Goal: Task Accomplishment & Management: Manage account settings

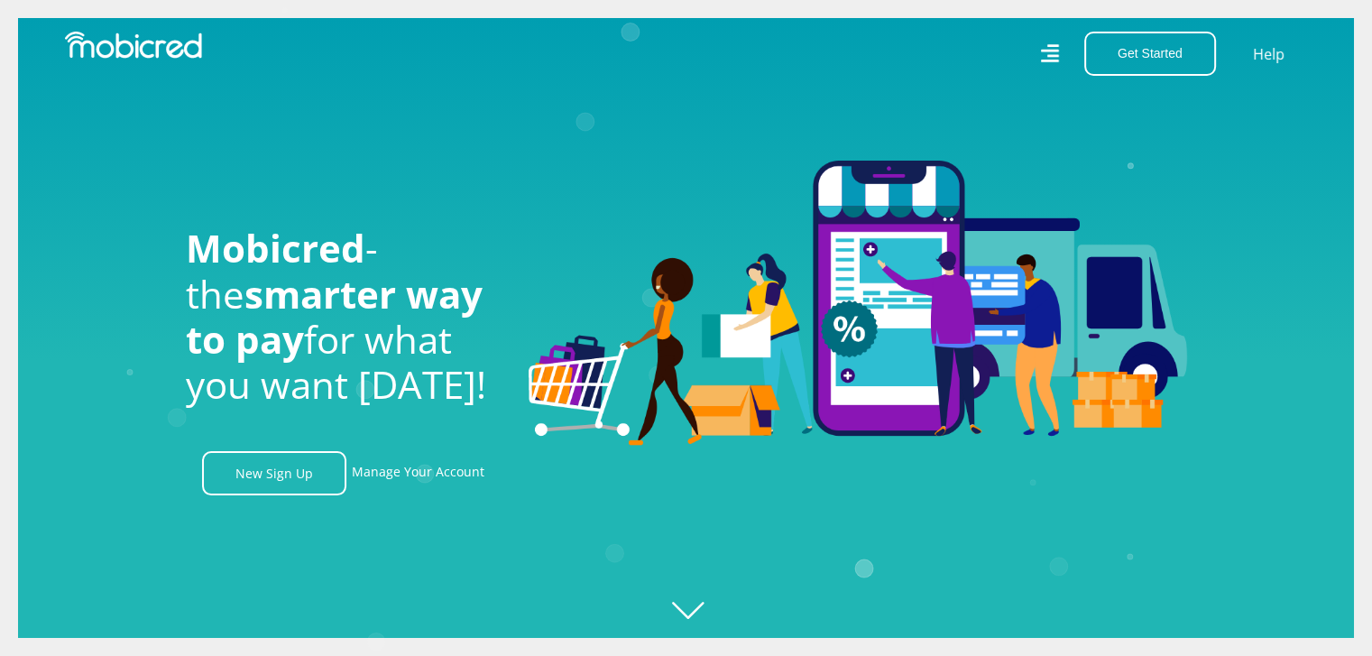
click at [1058, 56] on icon at bounding box center [1050, 53] width 18 height 18
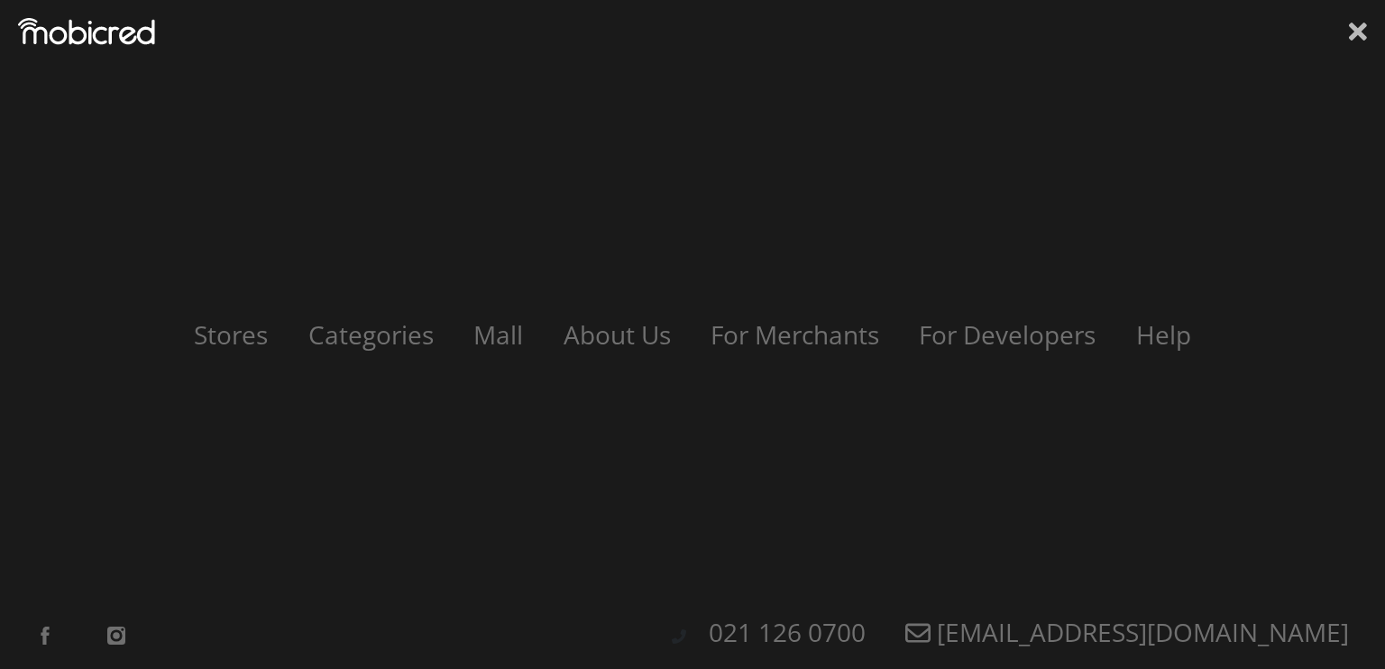
click at [1352, 27] on icon at bounding box center [1358, 32] width 18 height 18
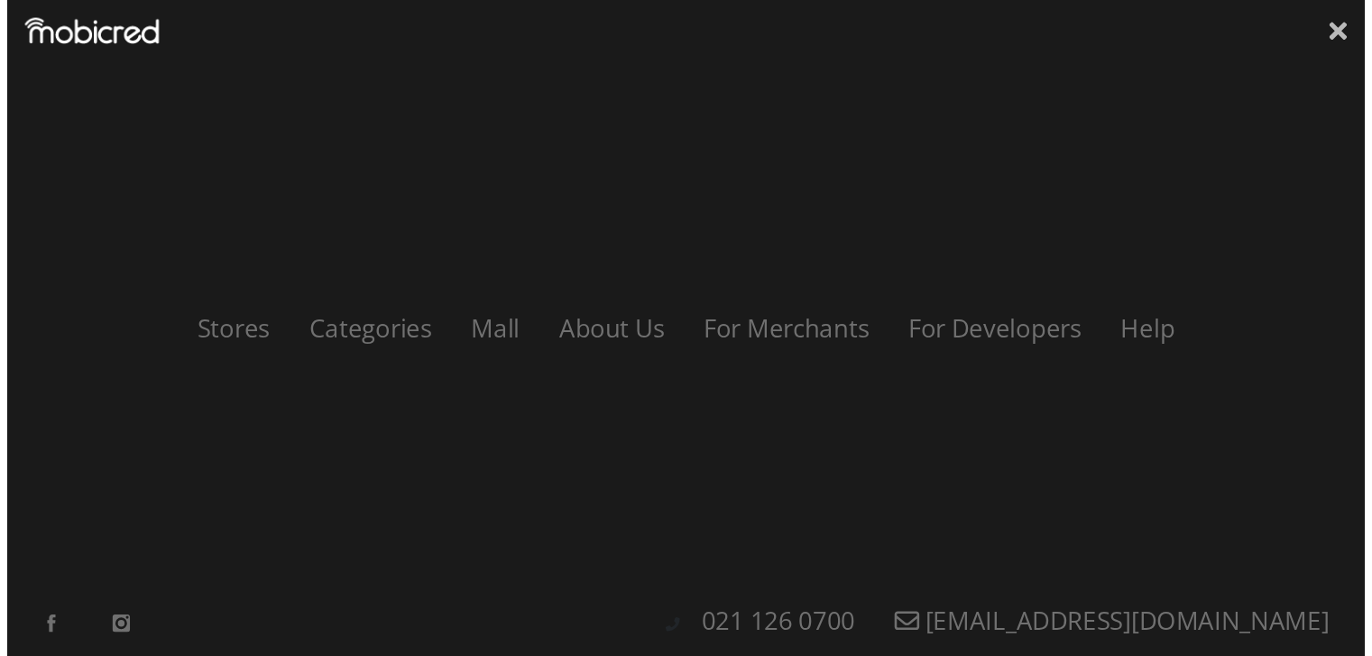
scroll to position [0, 2313]
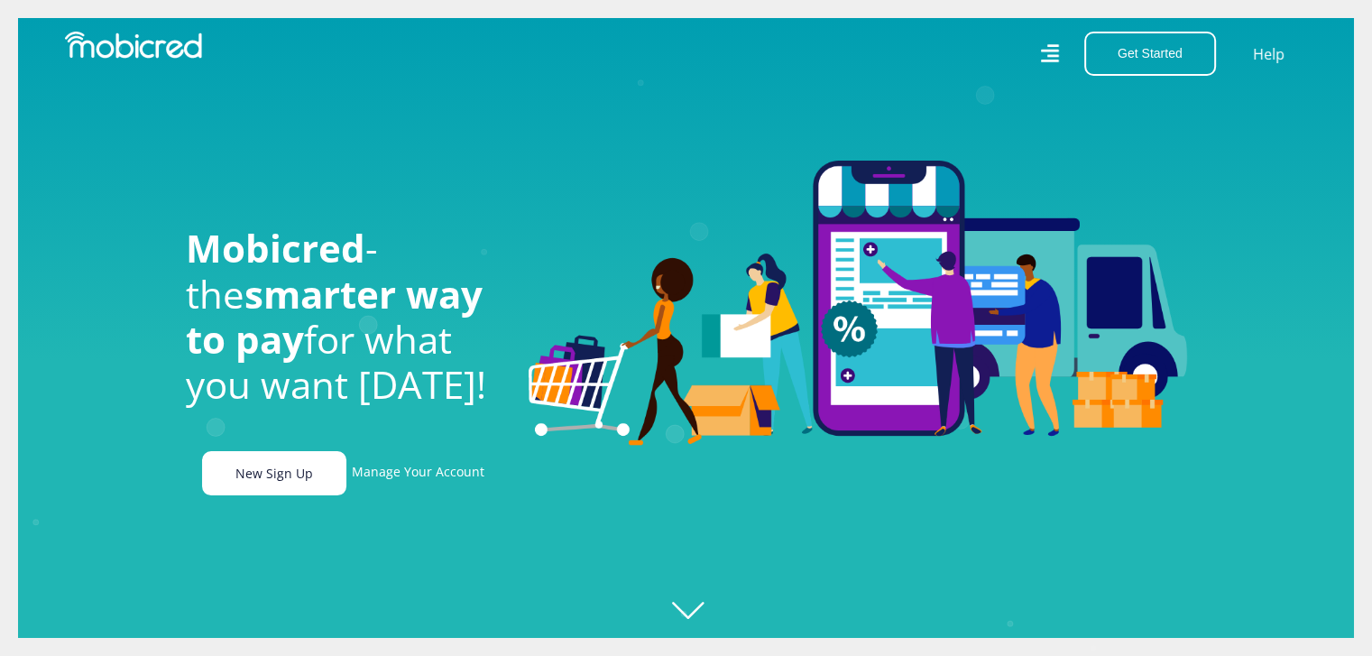
click at [295, 483] on link "New Sign Up" at bounding box center [274, 473] width 144 height 44
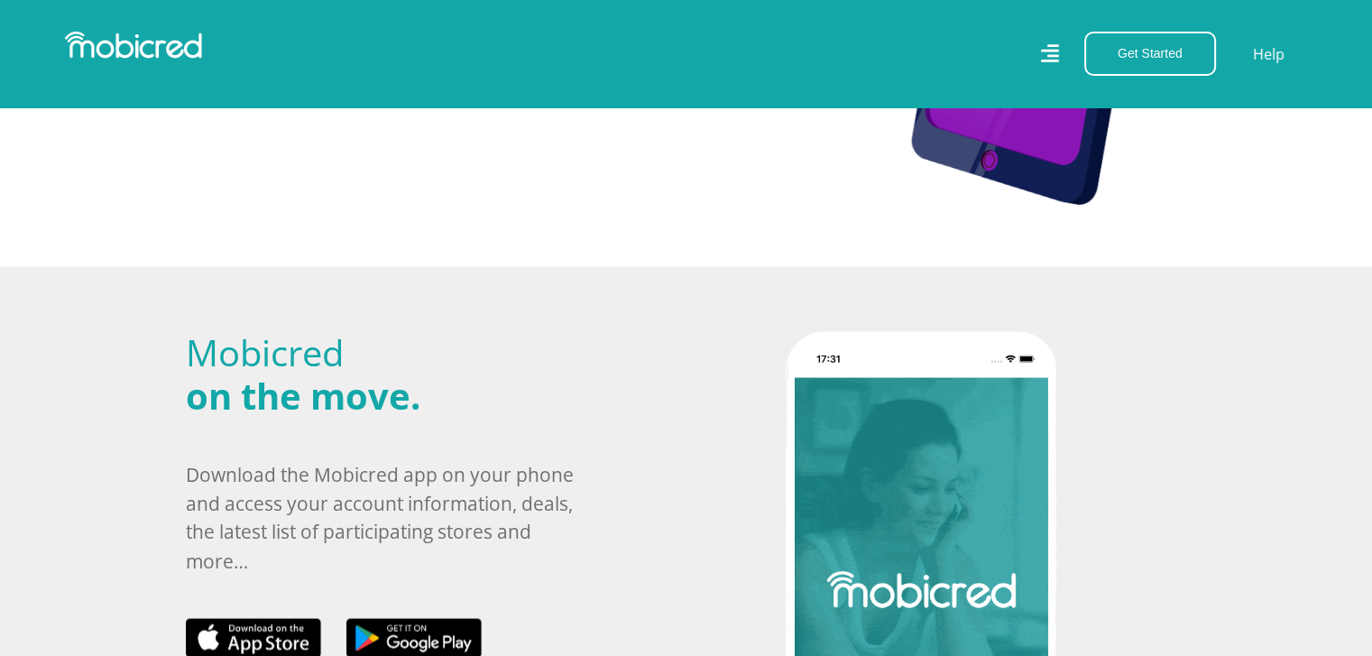
scroll to position [2616, 0]
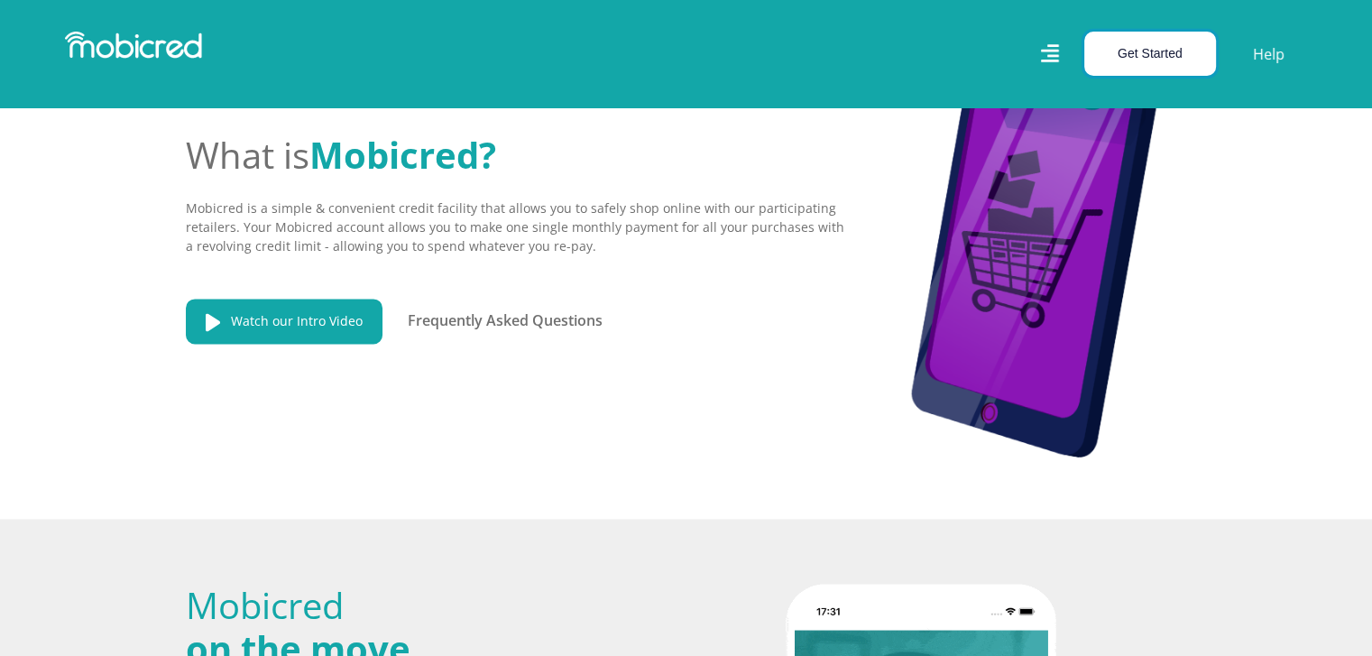
click at [1174, 57] on button "Get Started" at bounding box center [1150, 54] width 132 height 44
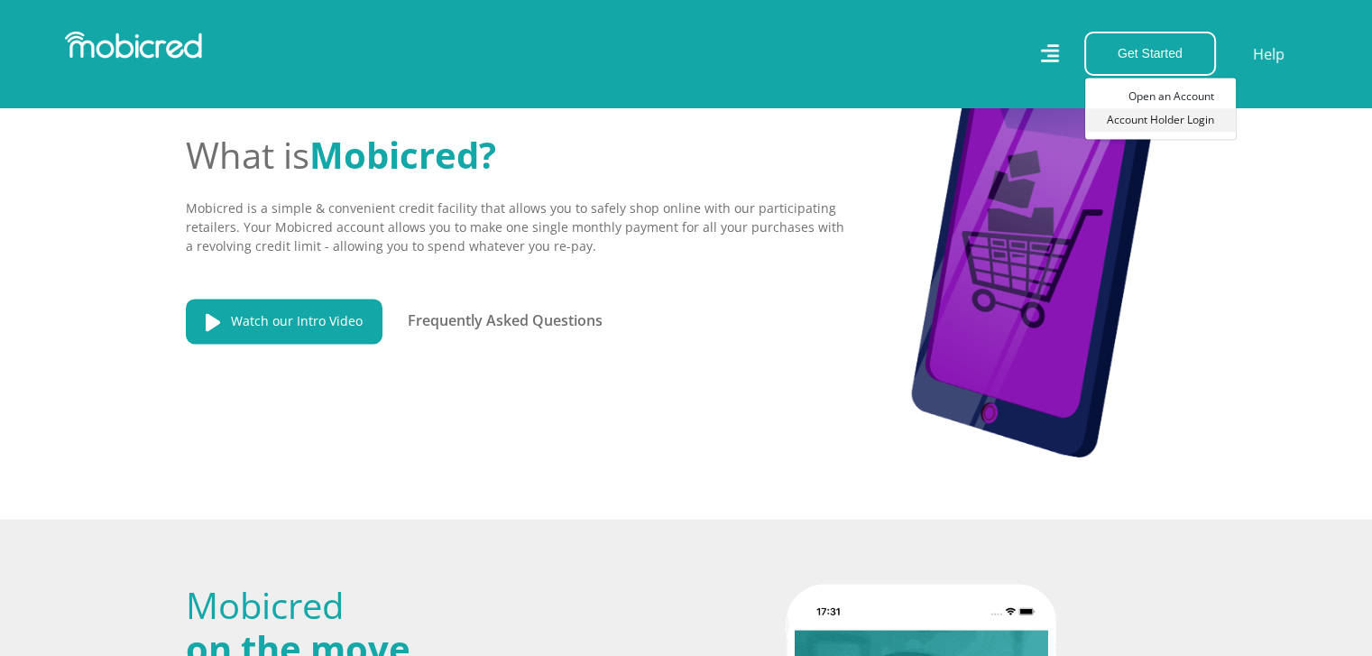
click at [1198, 122] on link "Account Holder Login" at bounding box center [1160, 119] width 151 height 23
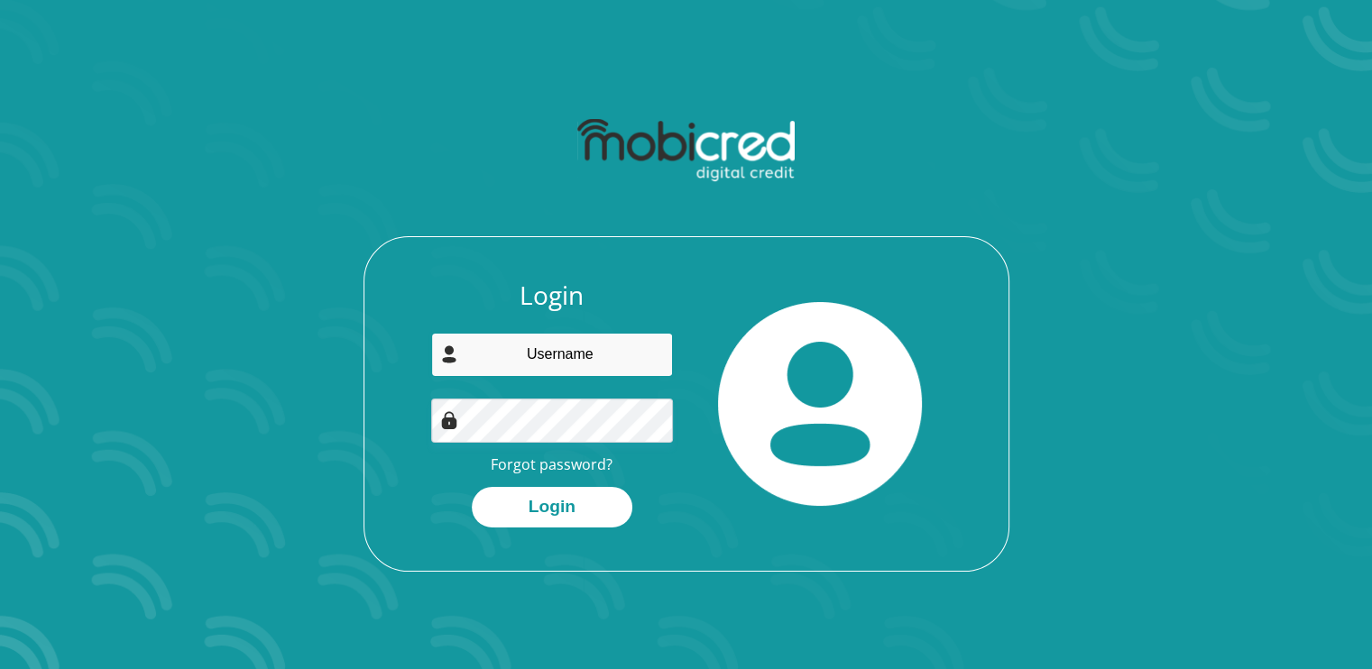
click at [606, 352] on input "email" at bounding box center [552, 355] width 242 height 44
click at [205, 405] on div "Login Forgot password? Login" at bounding box center [686, 340] width 969 height 464
click at [555, 466] on link "Forgot password?" at bounding box center [552, 465] width 122 height 20
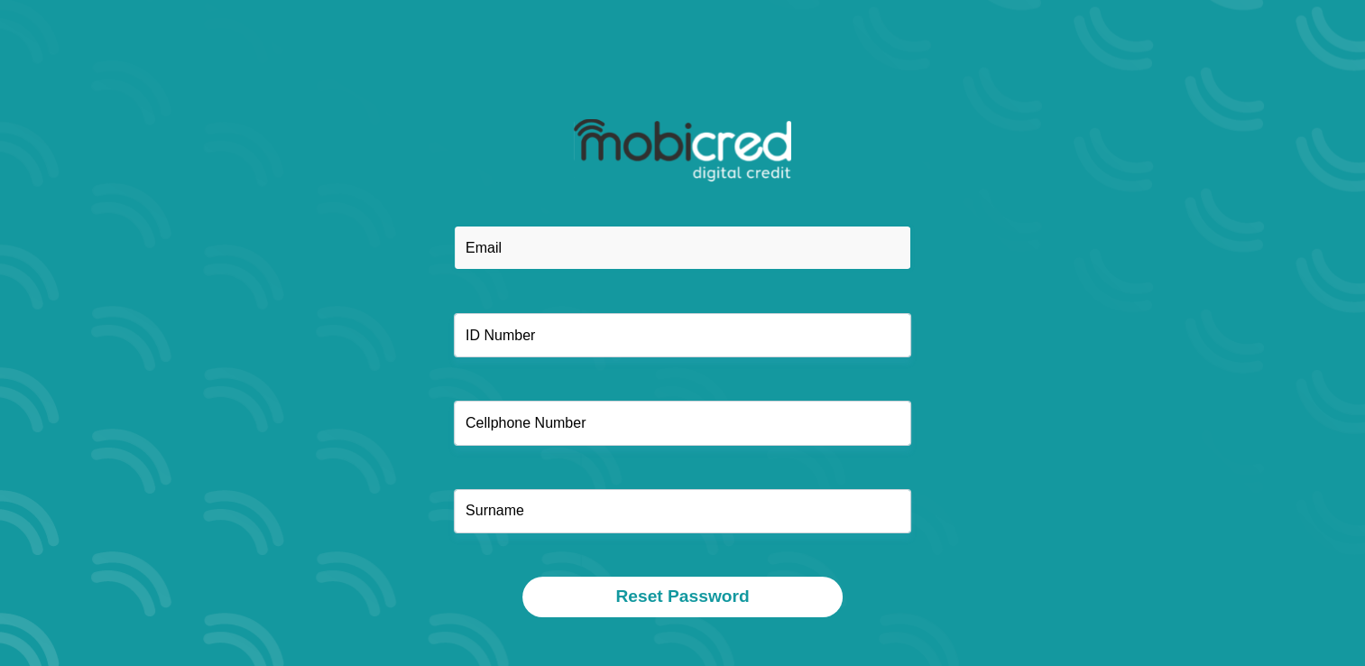
click at [668, 249] on input "email" at bounding box center [682, 247] width 457 height 44
type input "[EMAIL_ADDRESS][DOMAIN_NAME]"
type input "Shave Industrials (pty) Ltd"
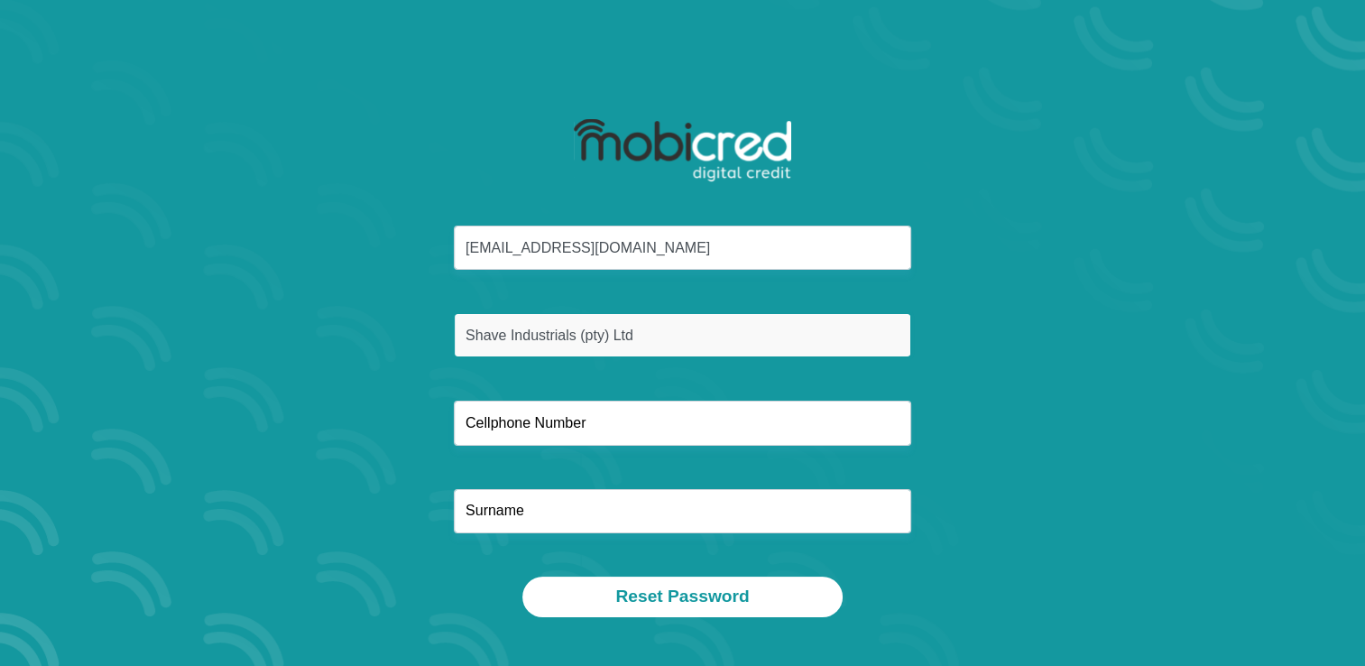
type input "0836573707"
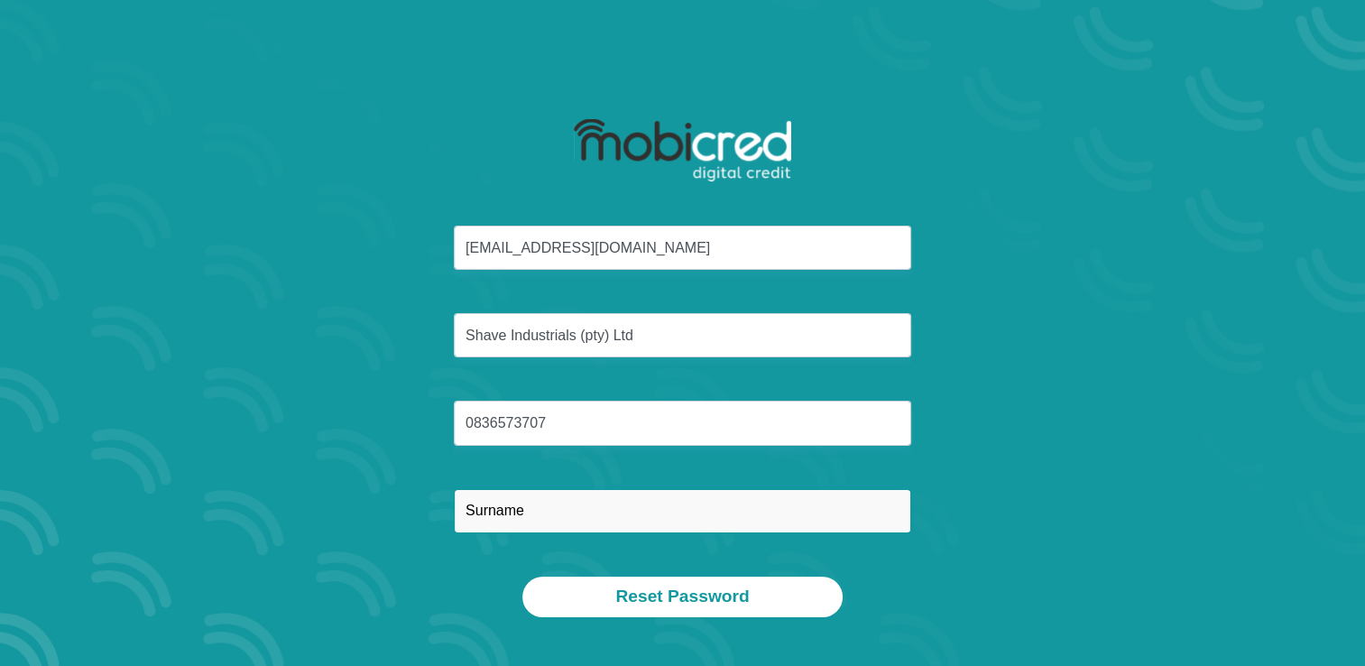
type input "Nkosi"
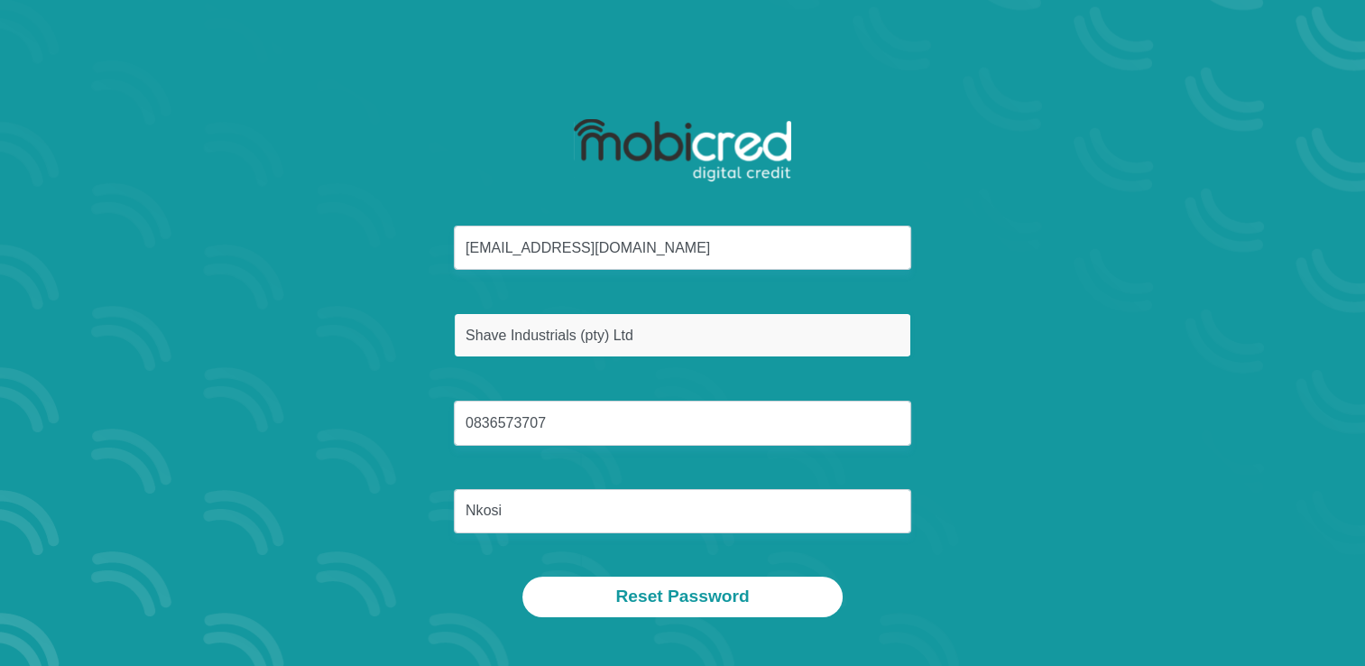
drag, startPoint x: 563, startPoint y: 338, endPoint x: 219, endPoint y: 341, distance: 343.6
click at [225, 341] on div "kulungilenkosi@gmail.com Shave Industrials (pty) Ltd 0836573707 Nkosi" at bounding box center [682, 400] width 969 height 351
type input "8908181188083"
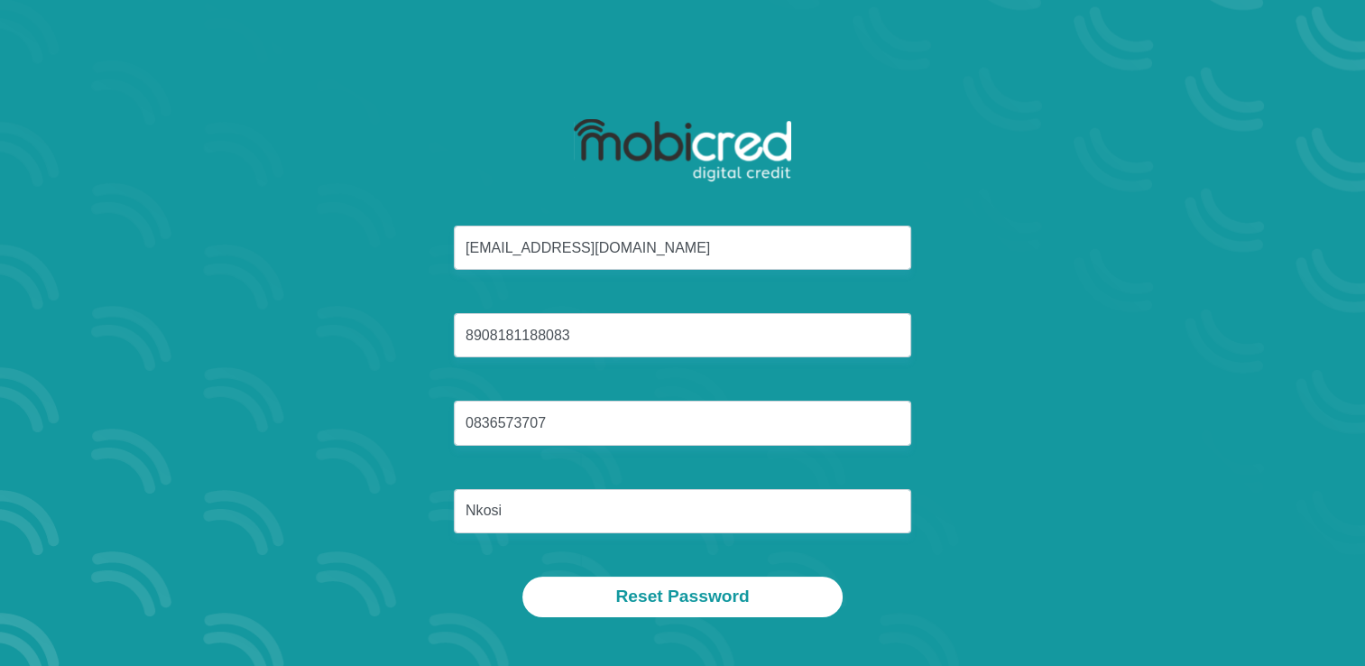
click at [1194, 358] on div "kulungilenkosi@gmail.com 8908181188083 0836573707 Nkosi Reset Password" at bounding box center [683, 362] width 1028 height 595
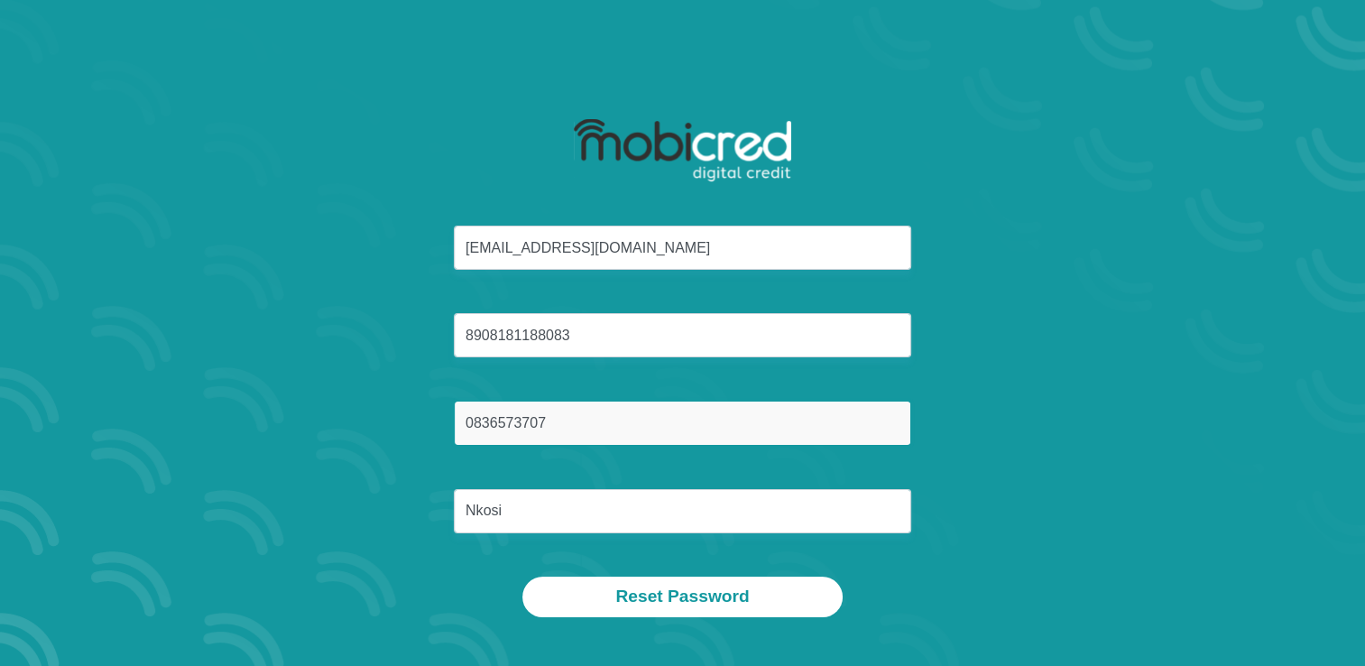
drag, startPoint x: 563, startPoint y: 423, endPoint x: 138, endPoint y: 406, distance: 425.2
click at [130, 422] on section "kulungilenkosi@gmail.com 8908181188083 0836573707 Nkosi Reset Password" at bounding box center [682, 333] width 1365 height 666
type input "0619969988"
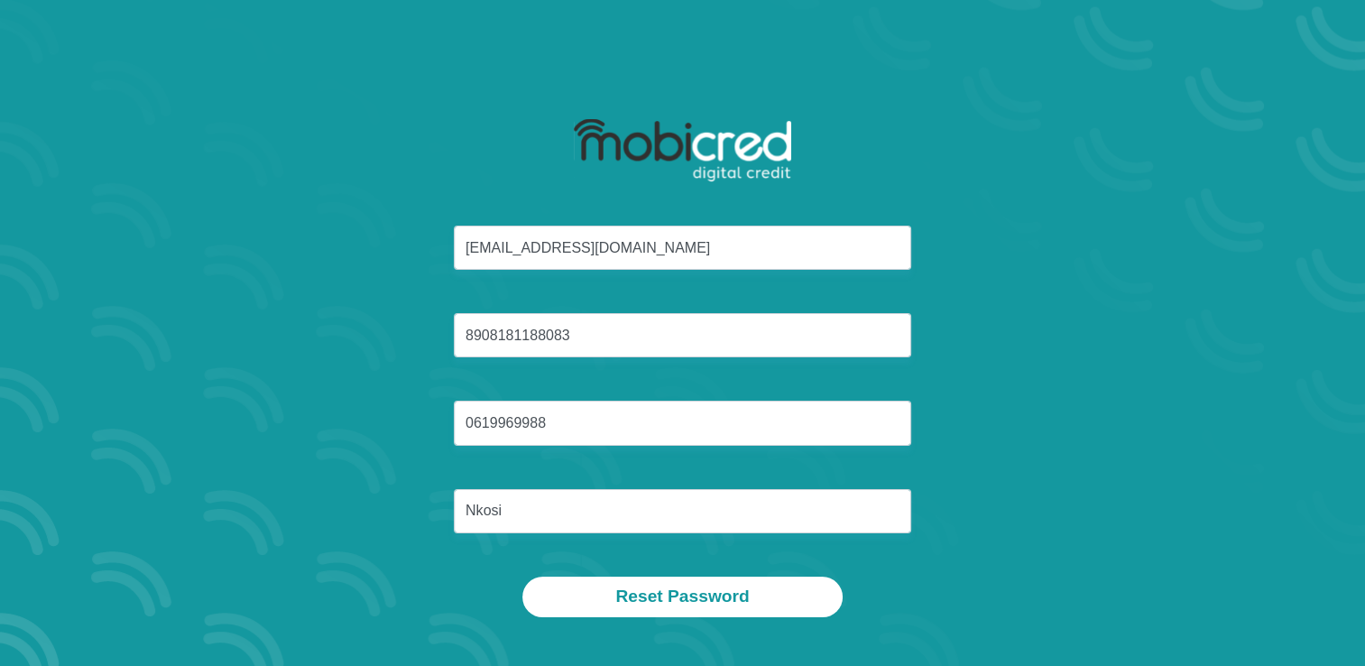
click at [187, 405] on div "kulungilenkosi@gmail.com 8908181188083 0619969988 Nkosi Reset Password" at bounding box center [683, 362] width 1028 height 595
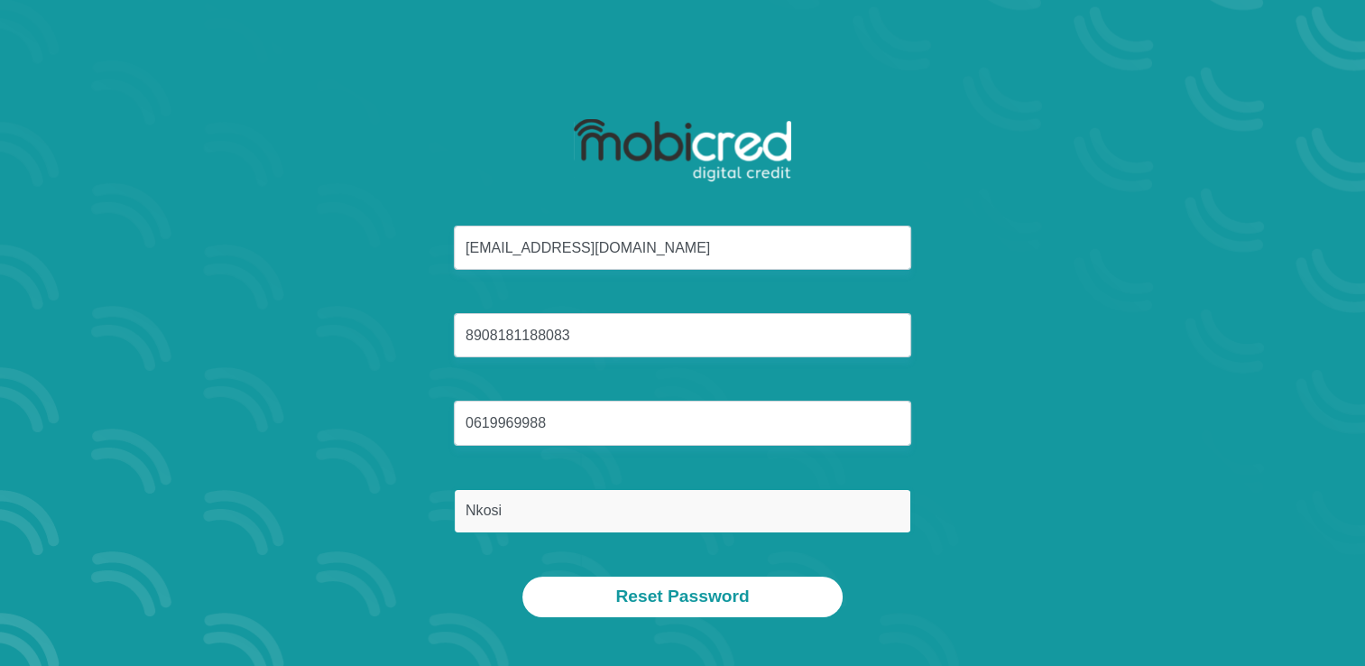
drag, startPoint x: 526, startPoint y: 503, endPoint x: 137, endPoint y: 518, distance: 389.0
click at [143, 518] on section "kulungilenkosi@gmail.com 8908181188083 0619969988 Nkosi Reset Password" at bounding box center [682, 333] width 1365 height 666
type input "Nkosi"
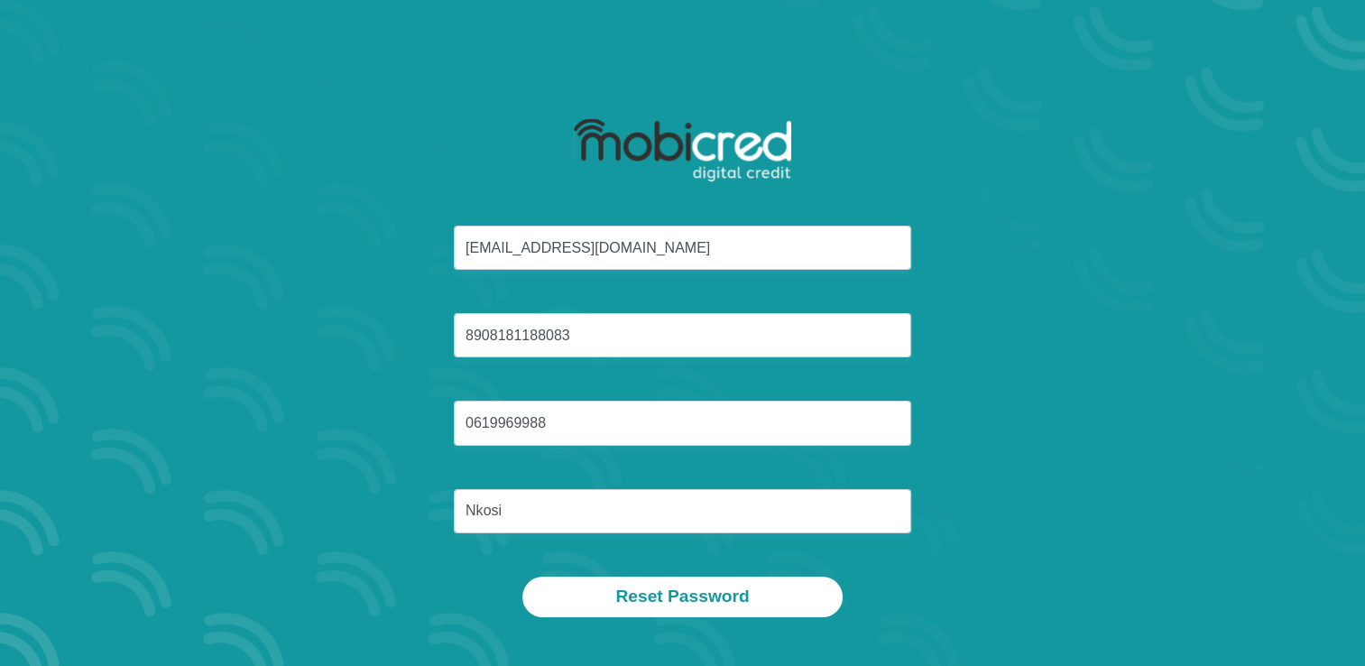
click at [84, 366] on section "kulungilenkosi@gmail.com 8908181188083 0619969988 Nkosi Reset Password" at bounding box center [682, 333] width 1365 height 666
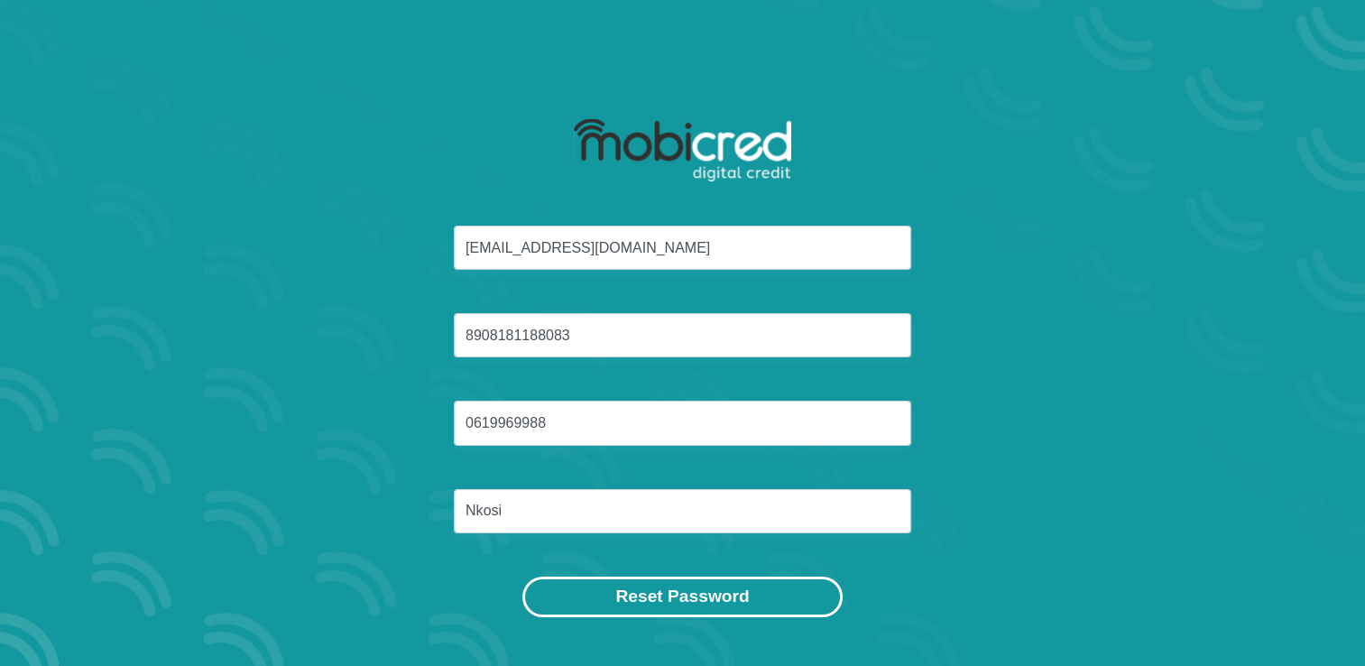
click at [734, 591] on button "Reset Password" at bounding box center [681, 596] width 319 height 41
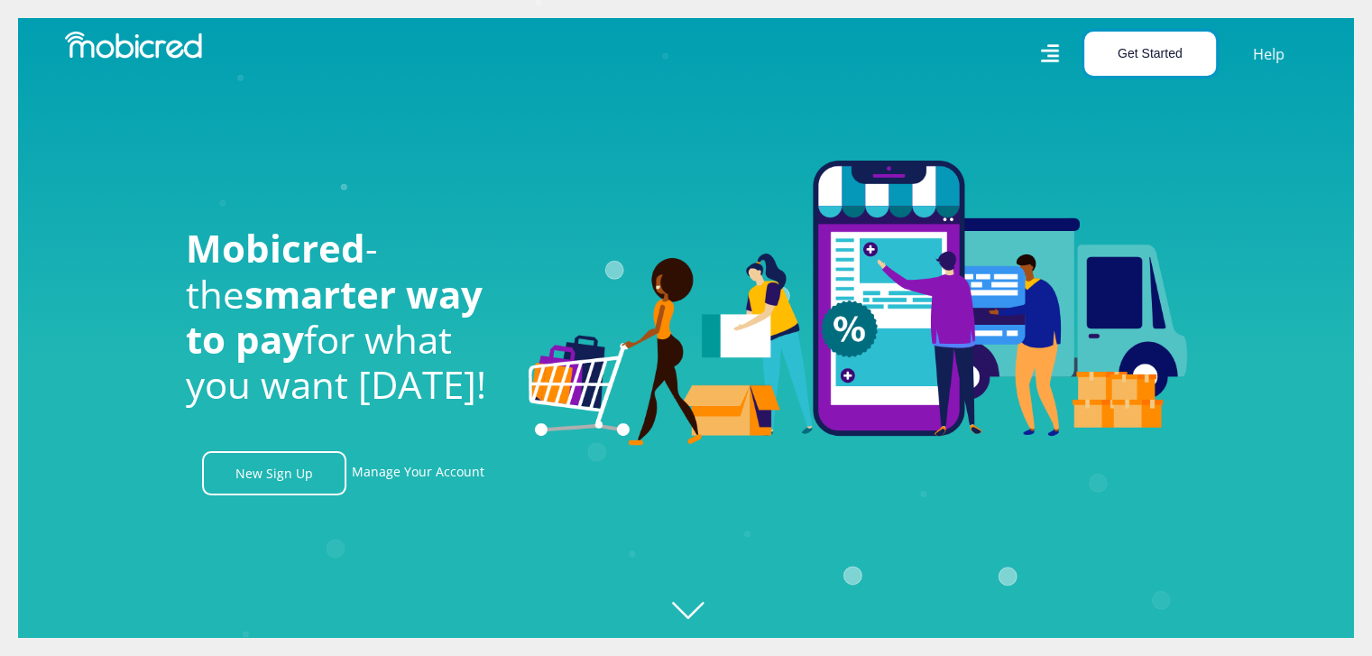
click at [1150, 60] on button "Get Started" at bounding box center [1150, 54] width 132 height 44
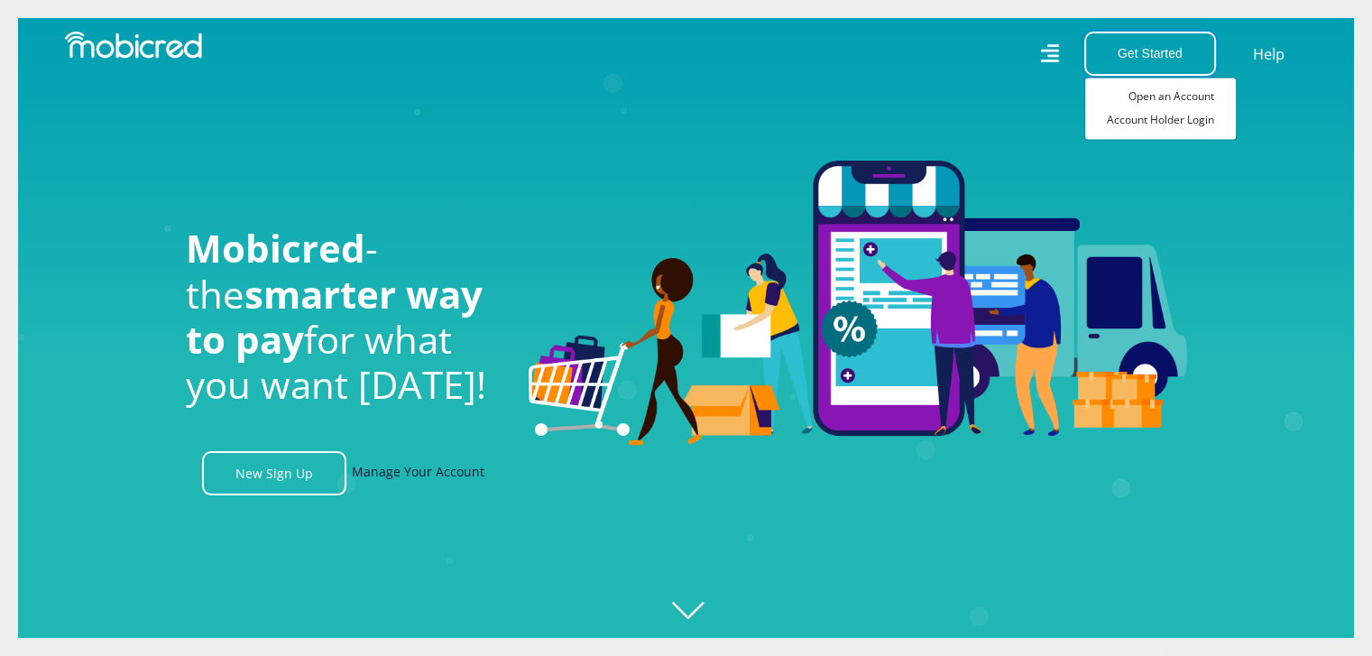
scroll to position [0, 2313]
click at [447, 484] on link "Manage Your Account" at bounding box center [418, 473] width 133 height 44
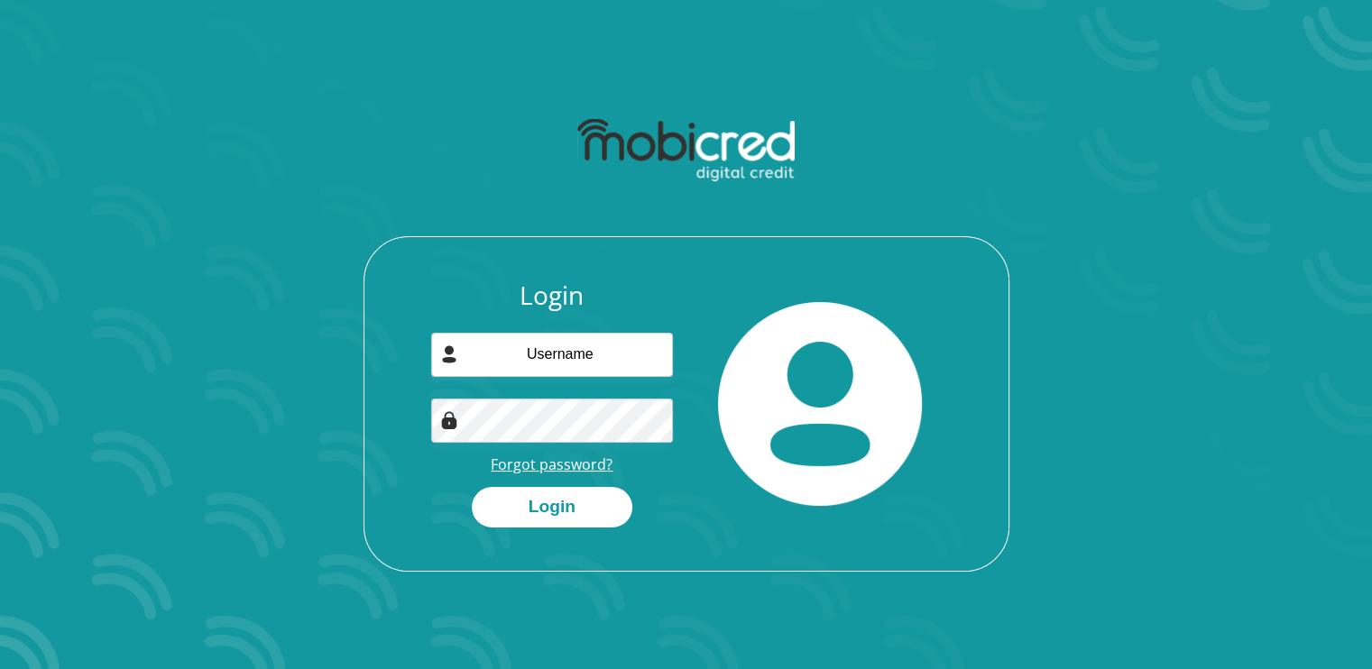
click at [577, 466] on link "Forgot password?" at bounding box center [552, 465] width 122 height 20
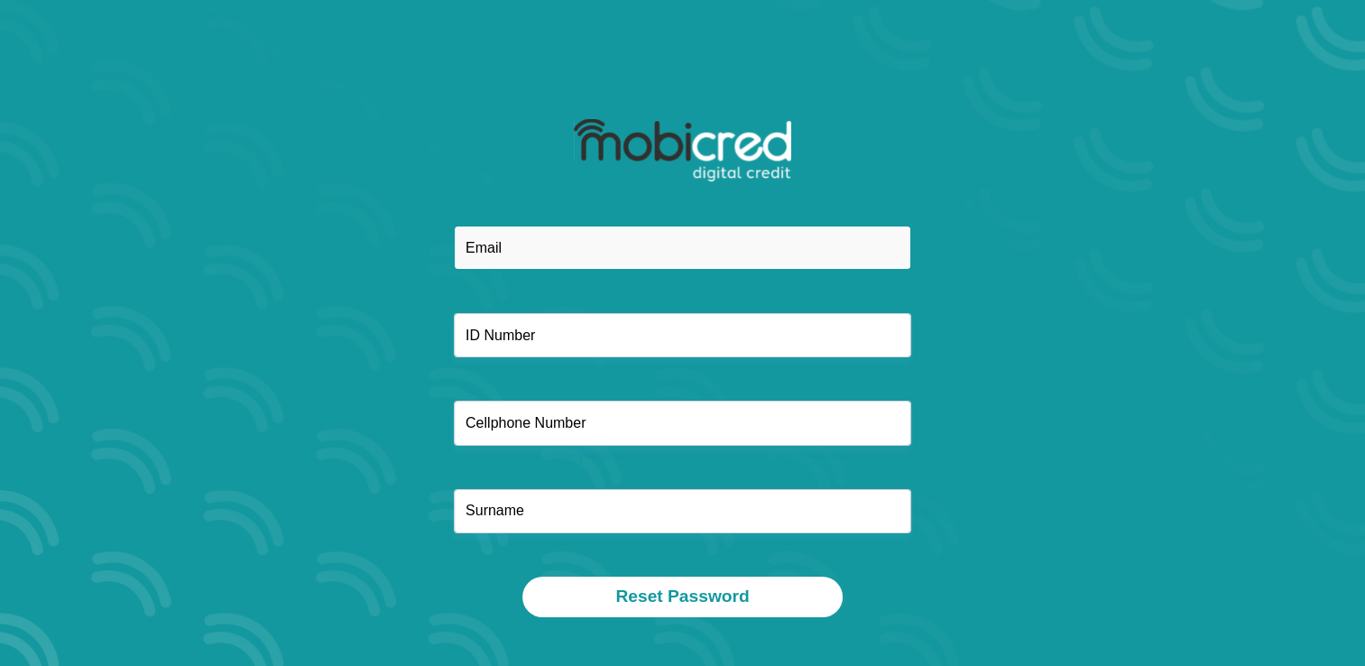
click at [583, 251] on input "email" at bounding box center [682, 247] width 457 height 44
type input "[EMAIL_ADDRESS][DOMAIN_NAME]"
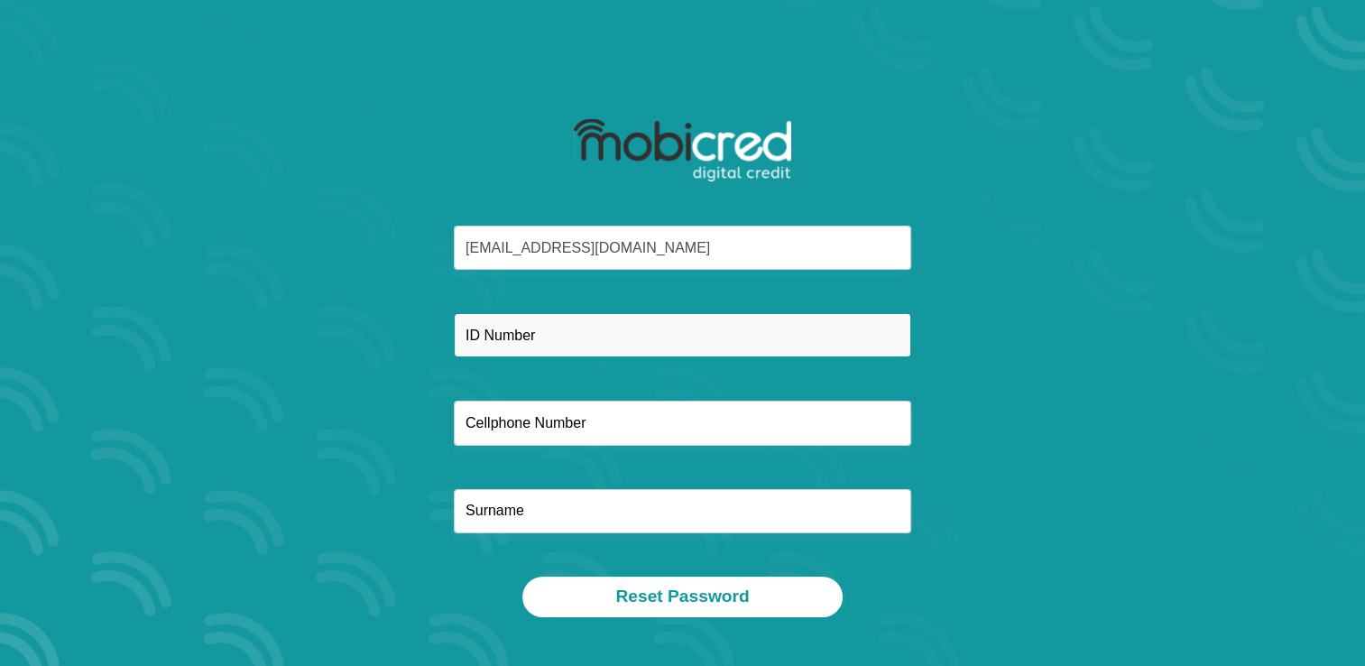
type input "0619969988"
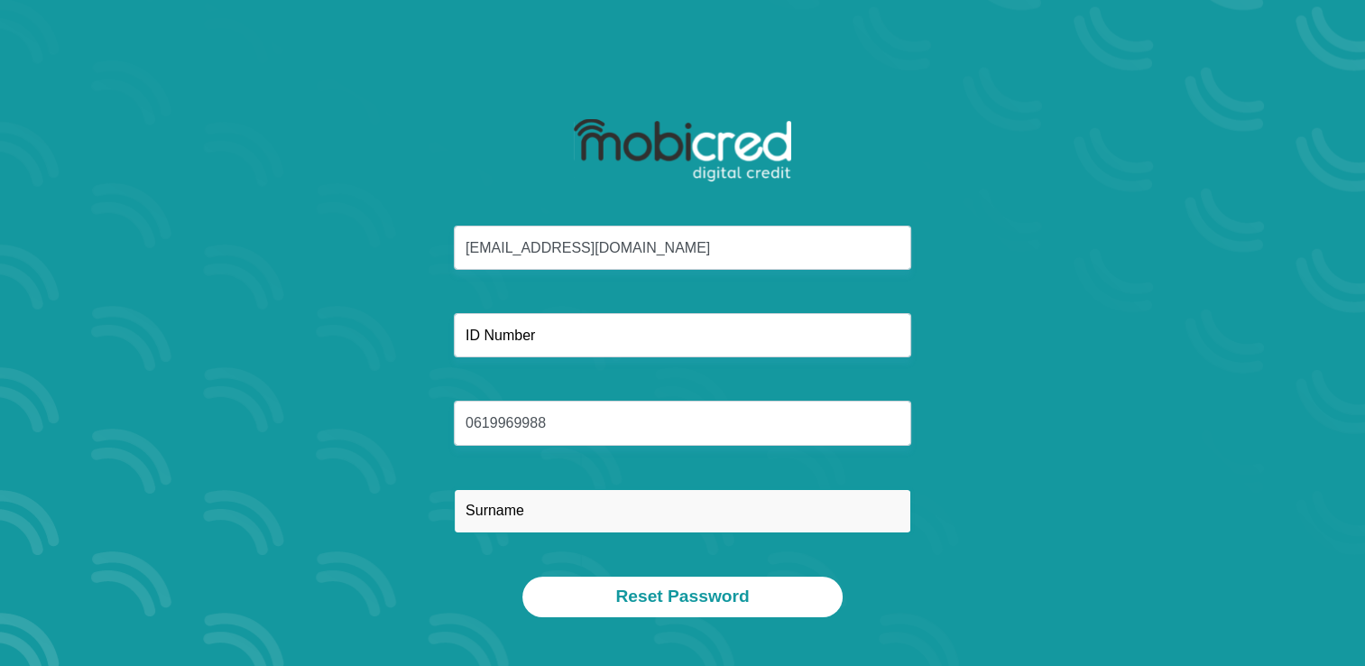
type input "Nkosi"
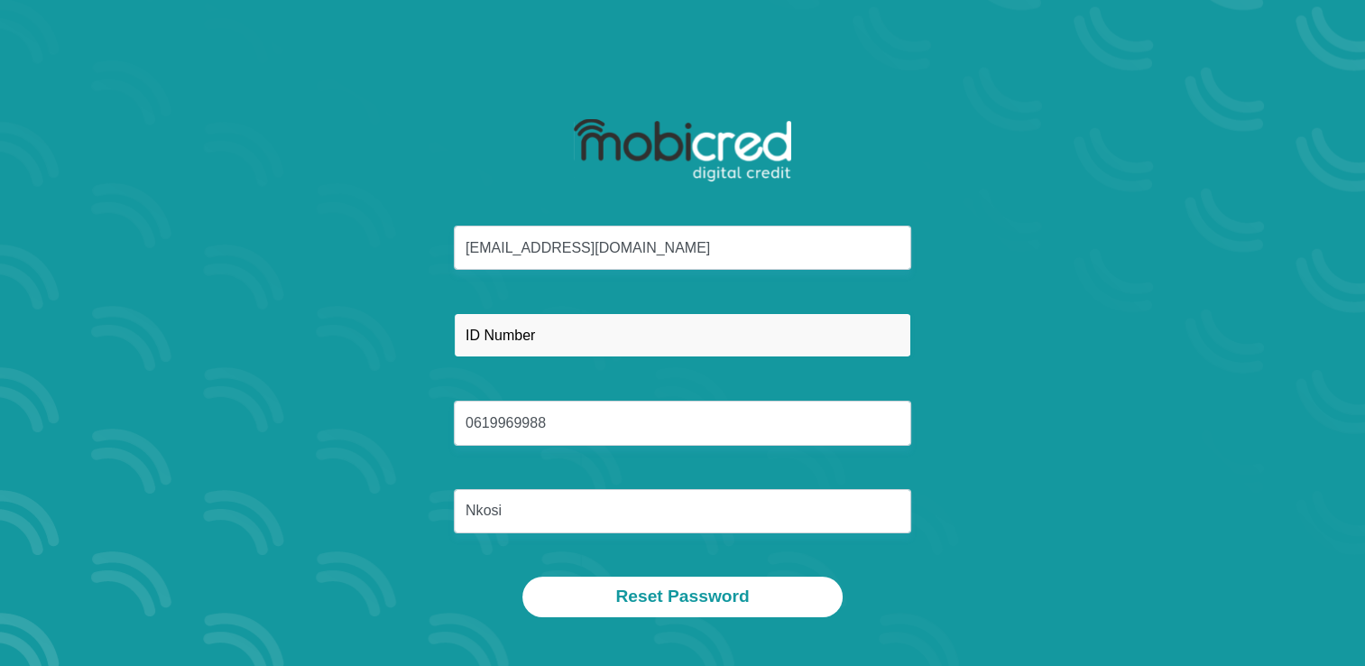
click at [548, 332] on input "text" at bounding box center [682, 335] width 457 height 44
type input "8908181188083"
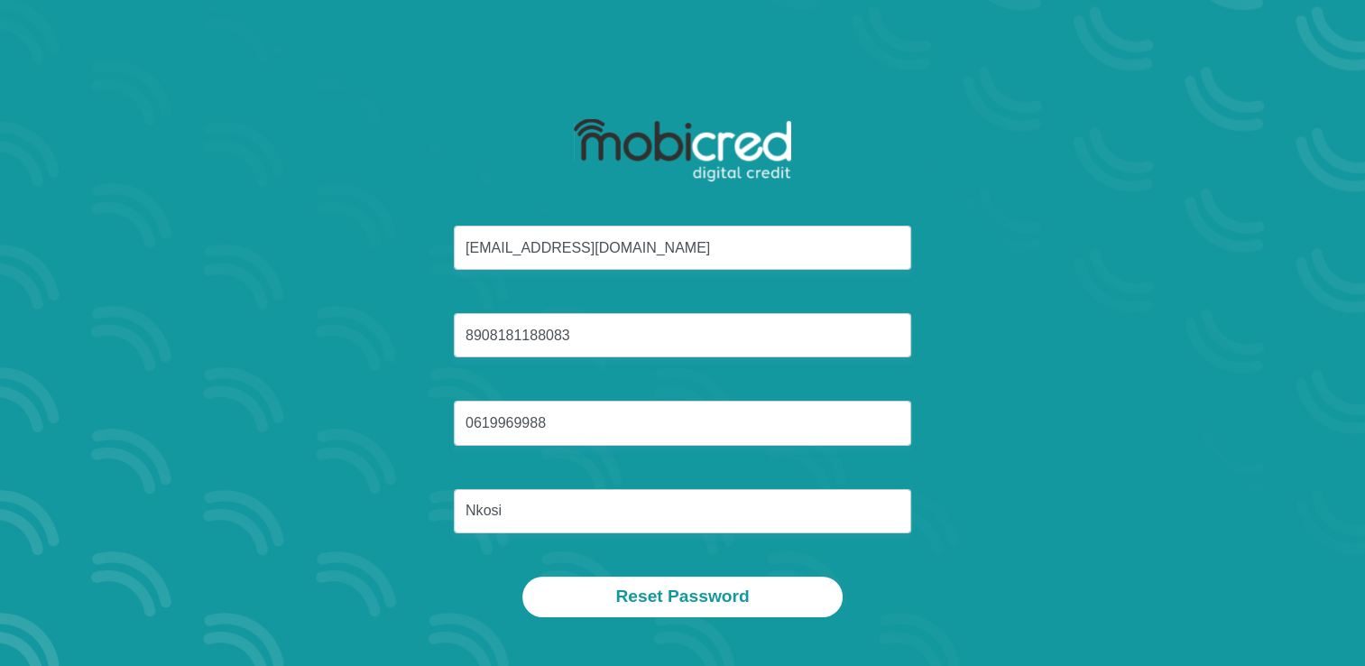
click at [1112, 317] on div "kulungilenkosi@gmail.com 8908181188083 0619969988 Nkosi" at bounding box center [682, 400] width 969 height 351
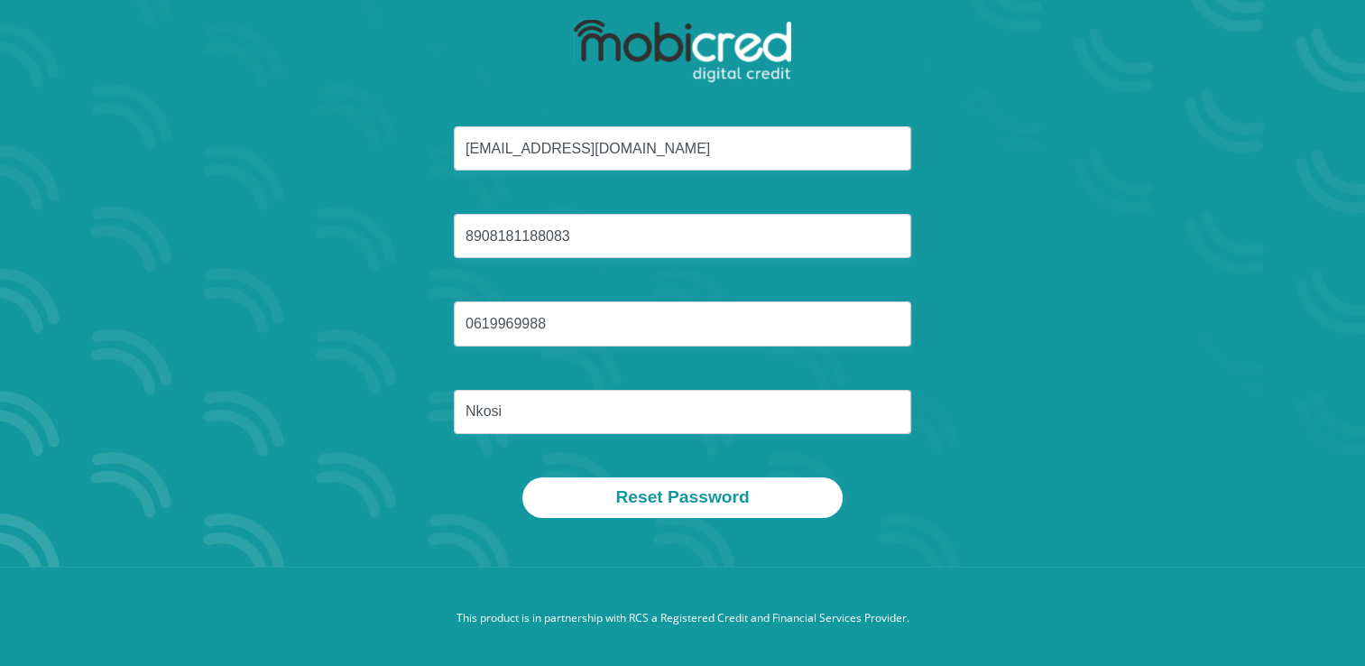
scroll to position [103, 0]
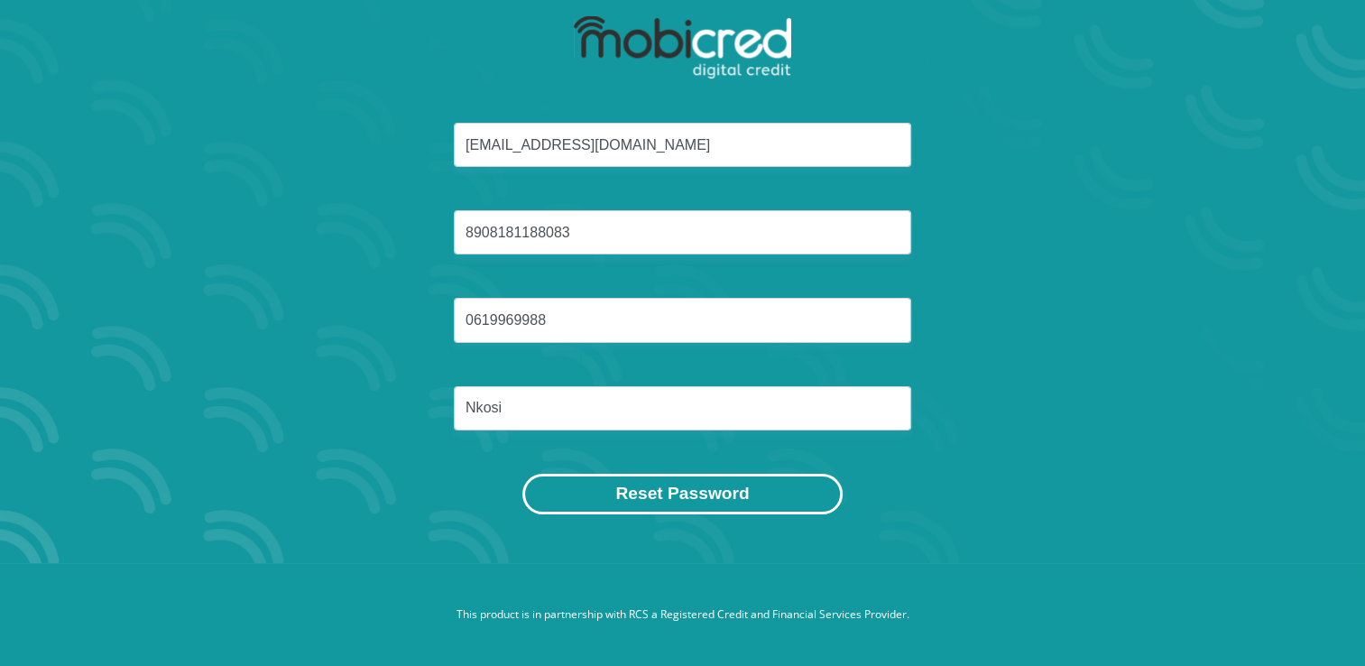
click at [722, 496] on button "Reset Password" at bounding box center [681, 494] width 319 height 41
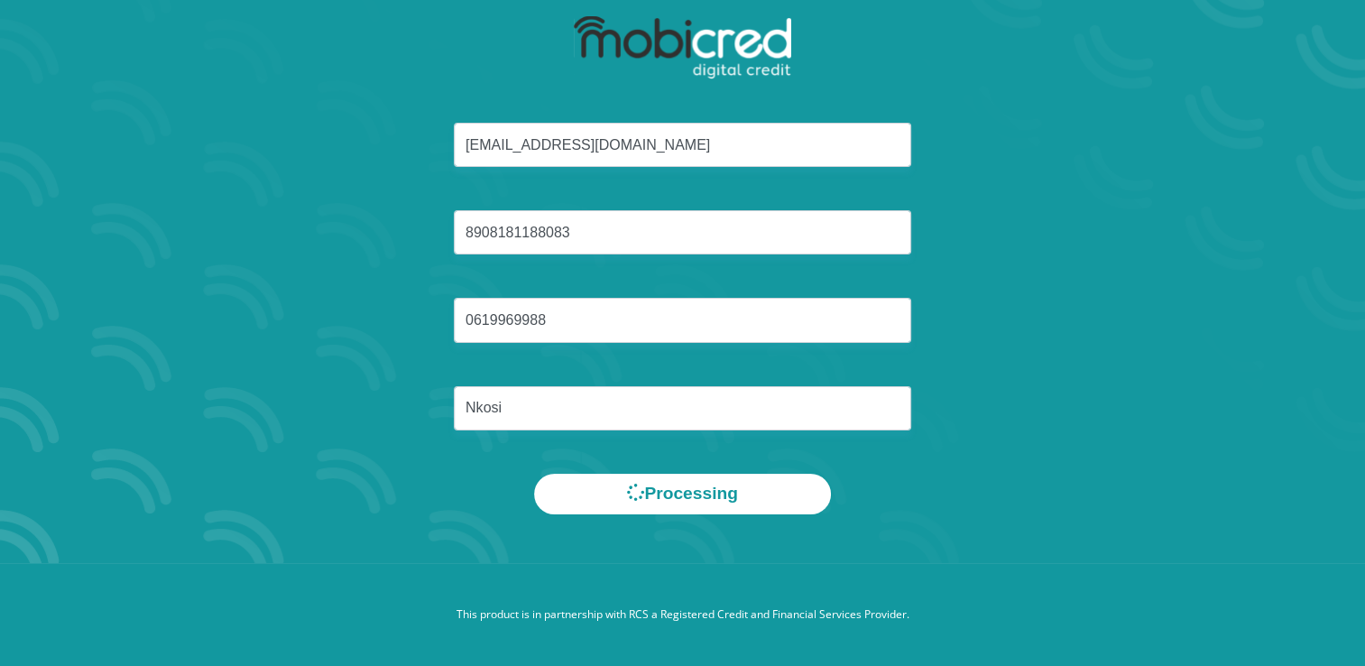
scroll to position [0, 0]
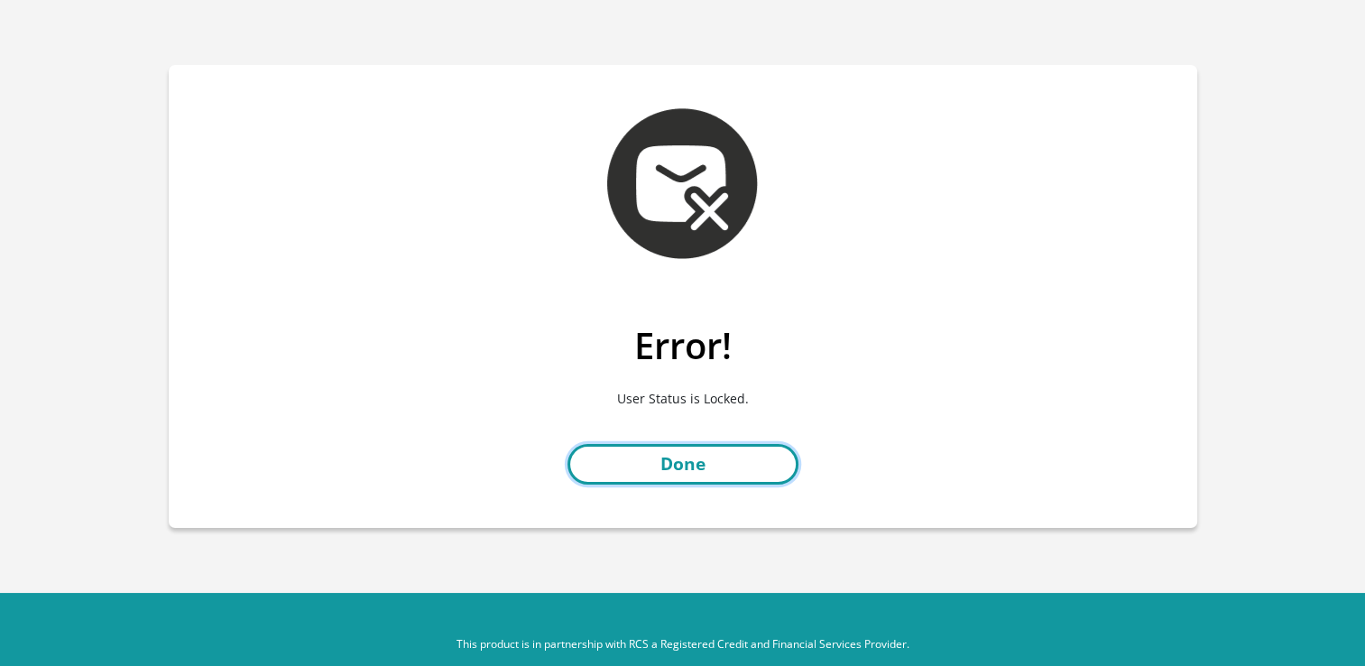
click at [693, 462] on link "Done" at bounding box center [682, 464] width 231 height 41
